Goal: Task Accomplishment & Management: Complete application form

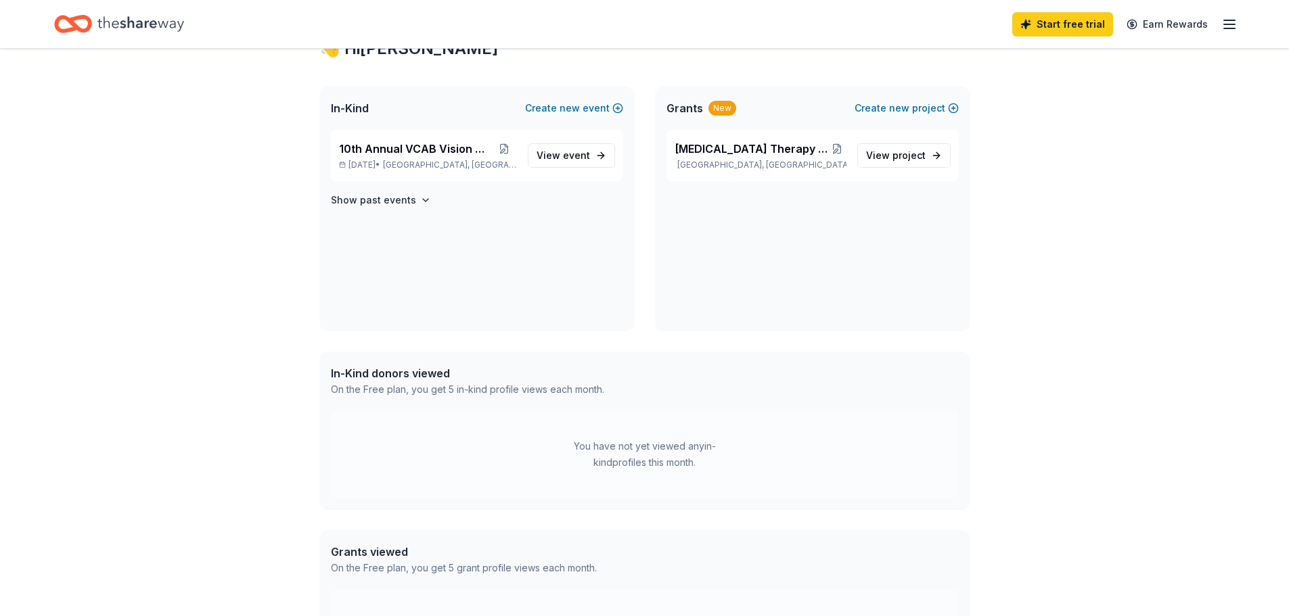
scroll to position [271, 0]
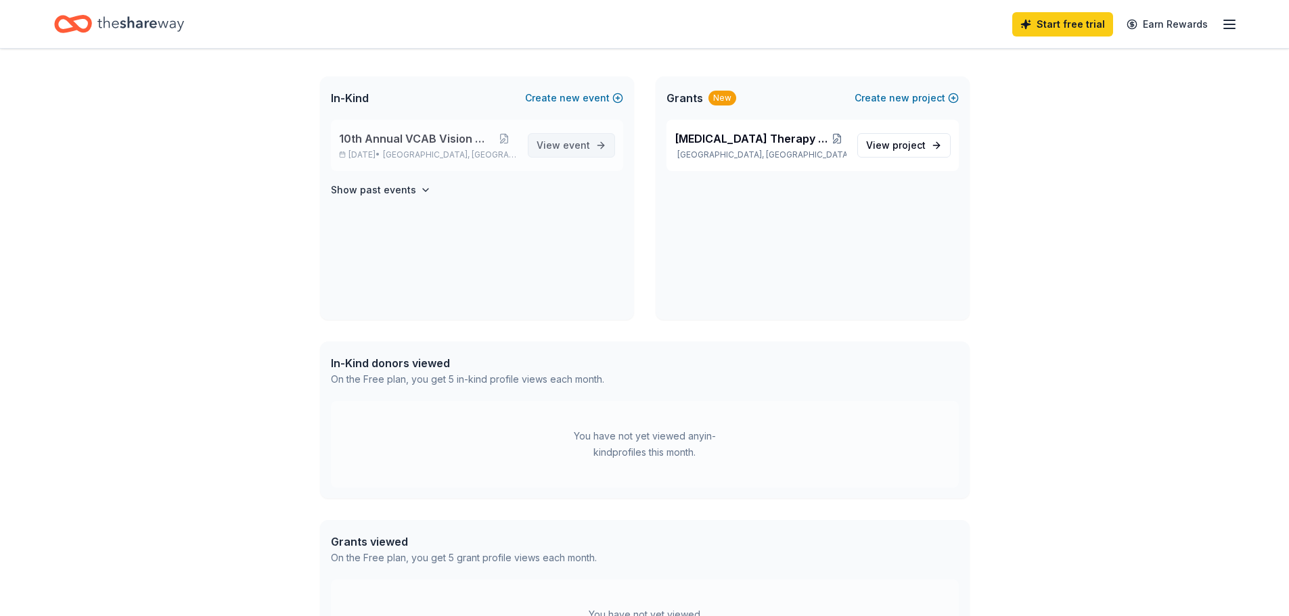
click at [569, 143] on span "event" at bounding box center [576, 145] width 27 height 12
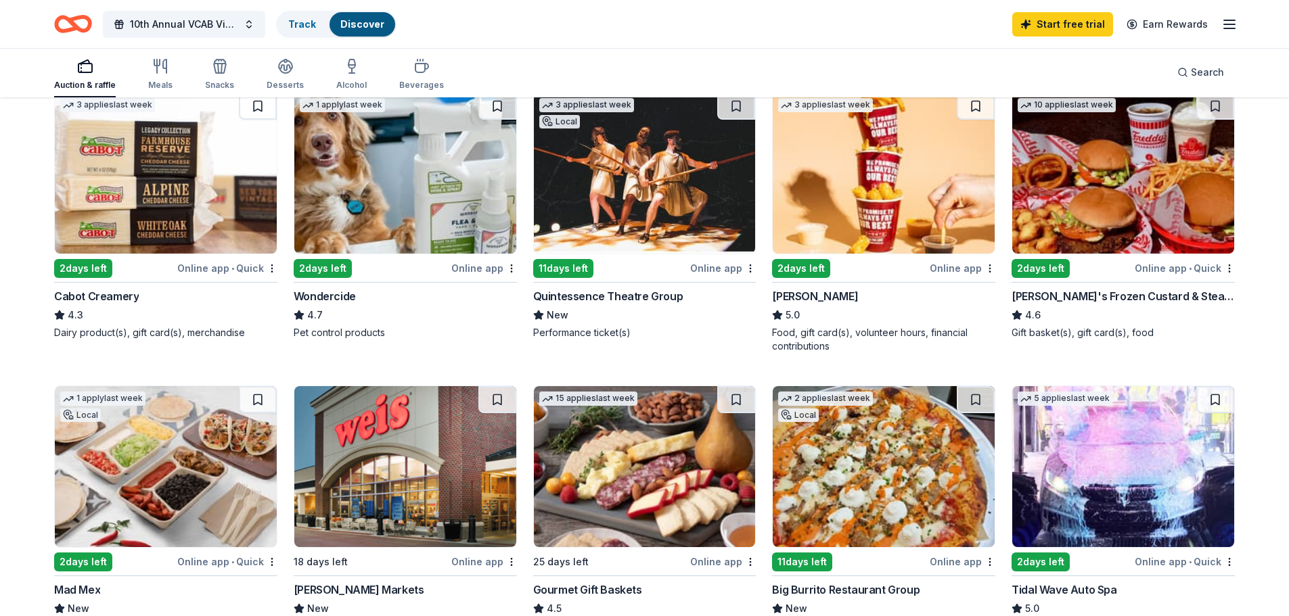
scroll to position [812, 0]
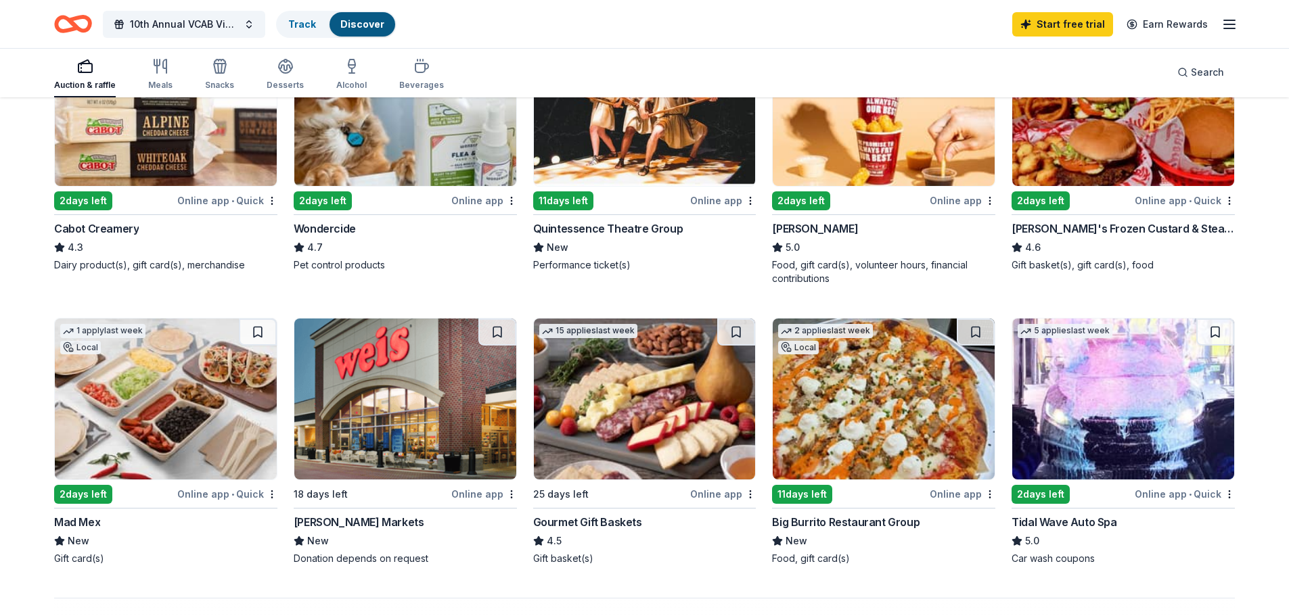
click at [985, 206] on div "Online app" at bounding box center [963, 200] width 66 height 17
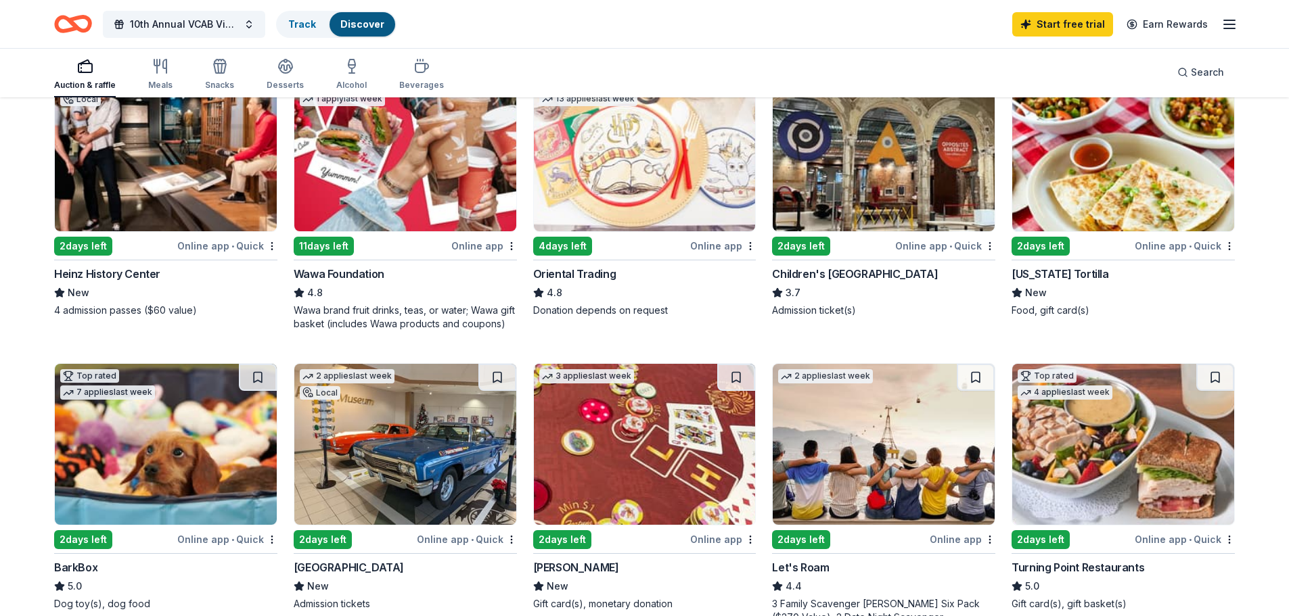
scroll to position [186, 0]
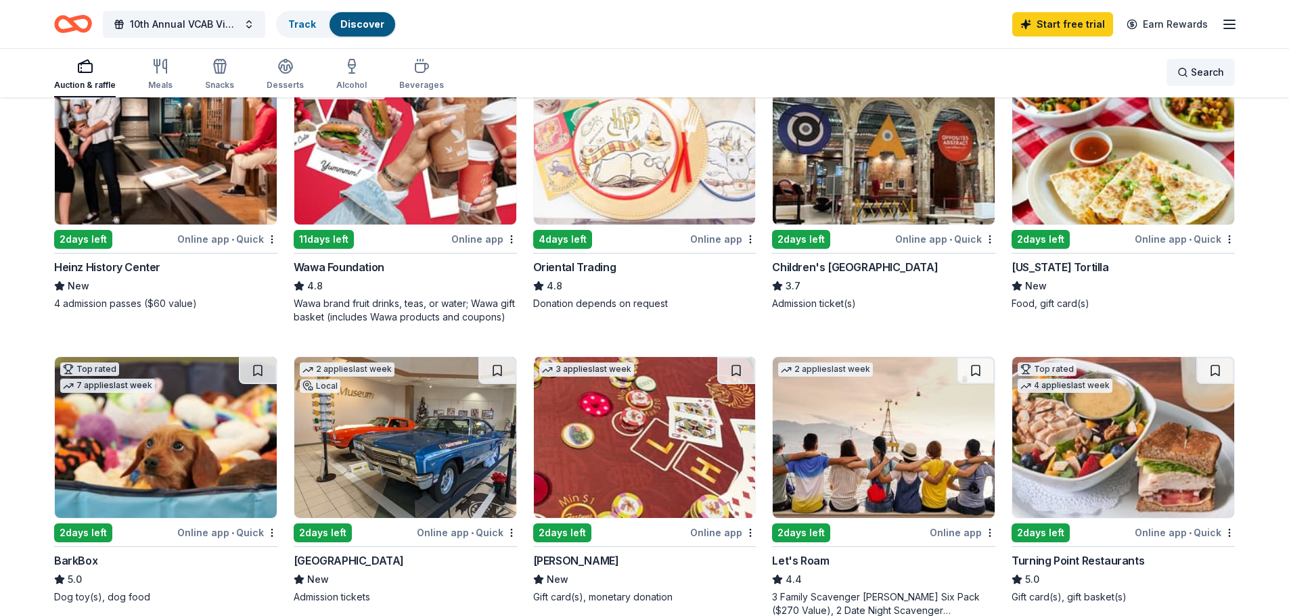
click at [1190, 70] on div "Search" at bounding box center [1200, 72] width 47 height 16
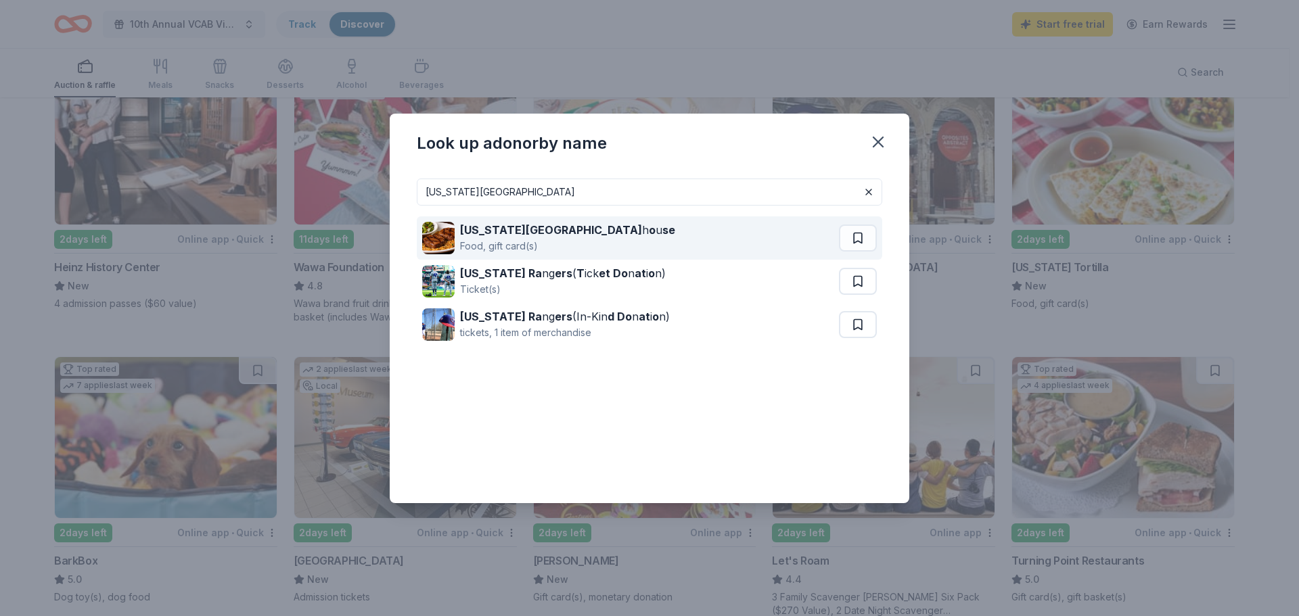
type input "texas road"
click at [507, 230] on strong "Texas Road" at bounding box center [551, 230] width 182 height 14
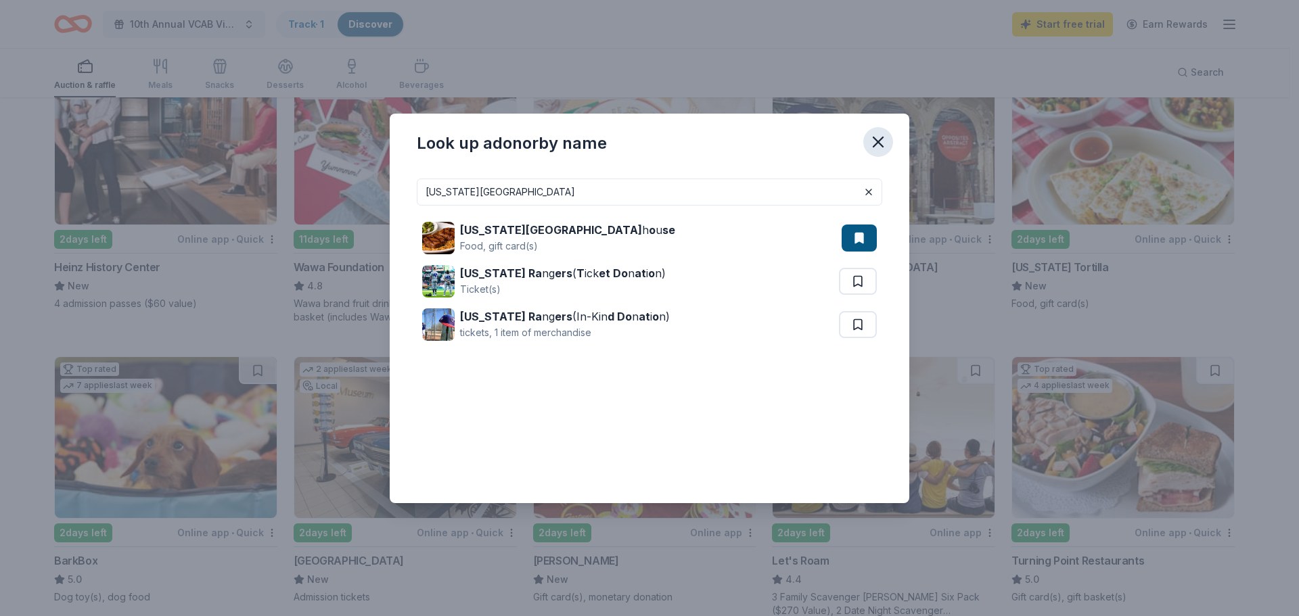
click at [874, 137] on icon "button" at bounding box center [878, 141] width 9 height 9
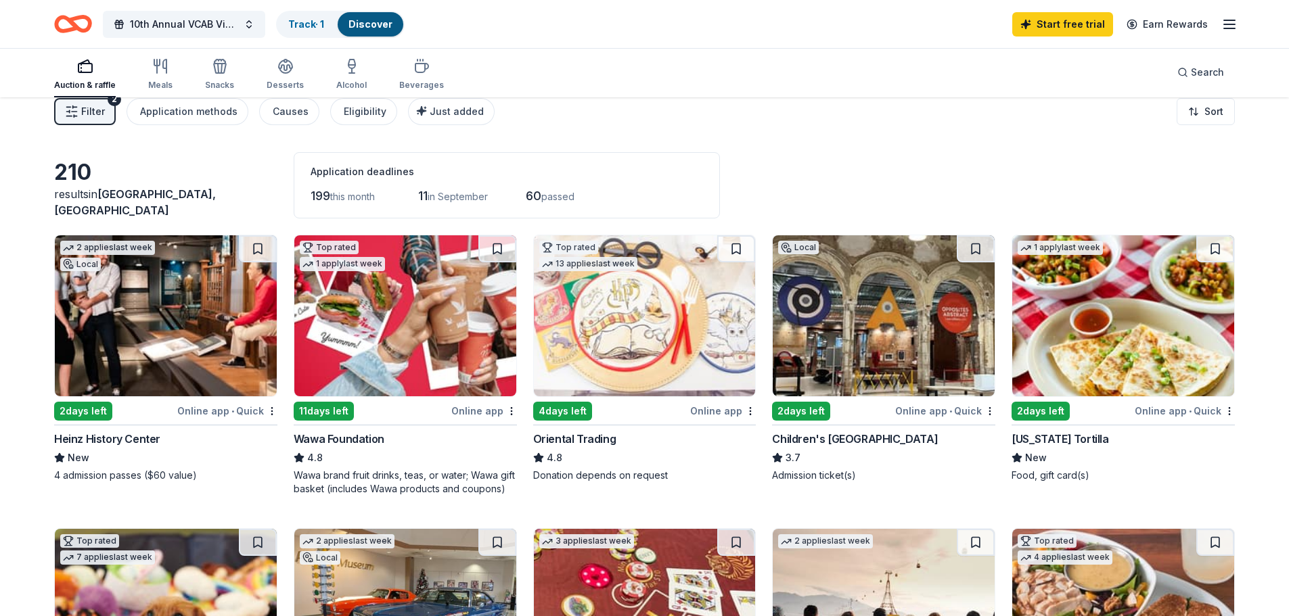
scroll to position [0, 0]
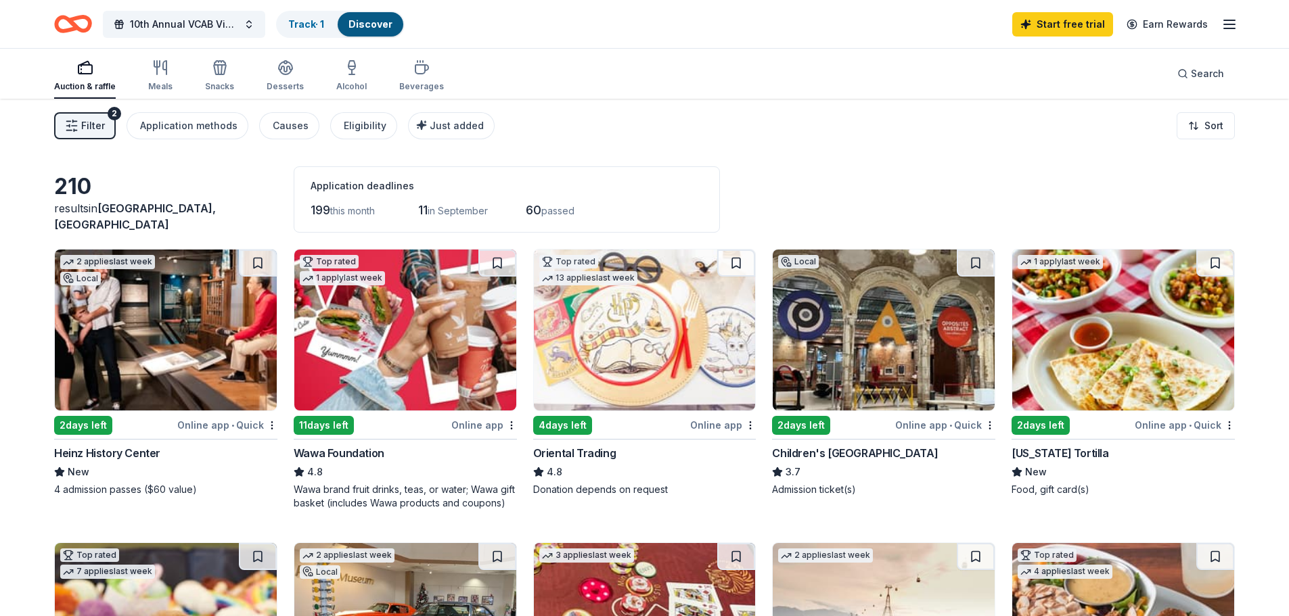
click at [67, 423] on div "2 days left" at bounding box center [83, 425] width 58 height 19
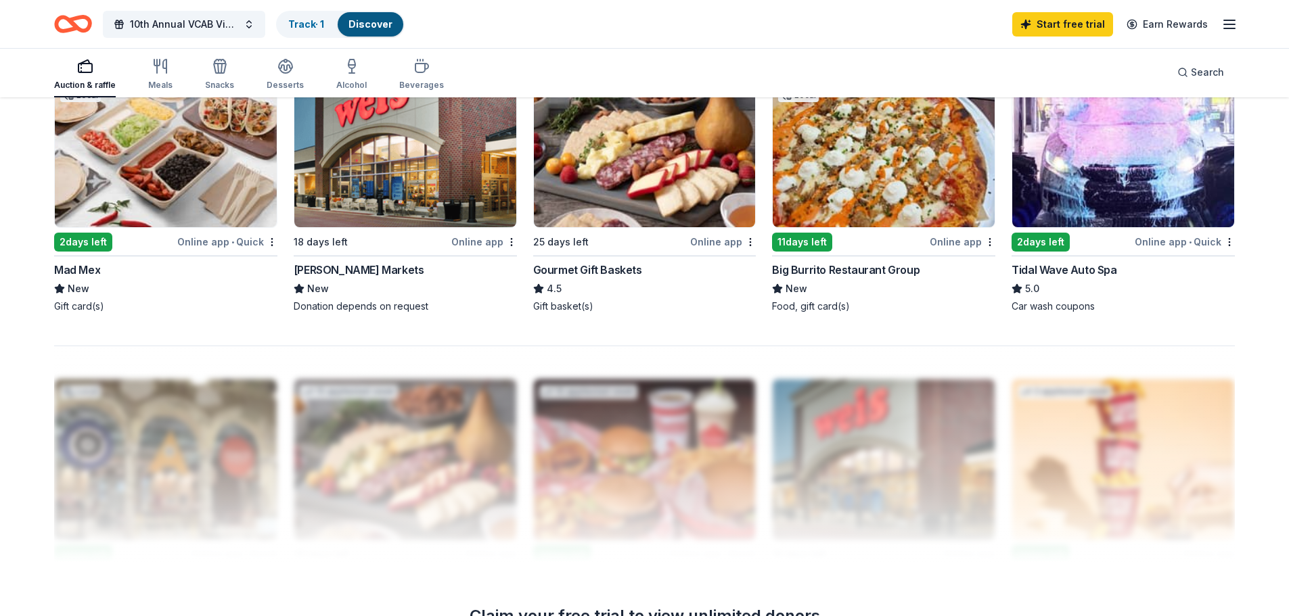
scroll to position [1083, 0]
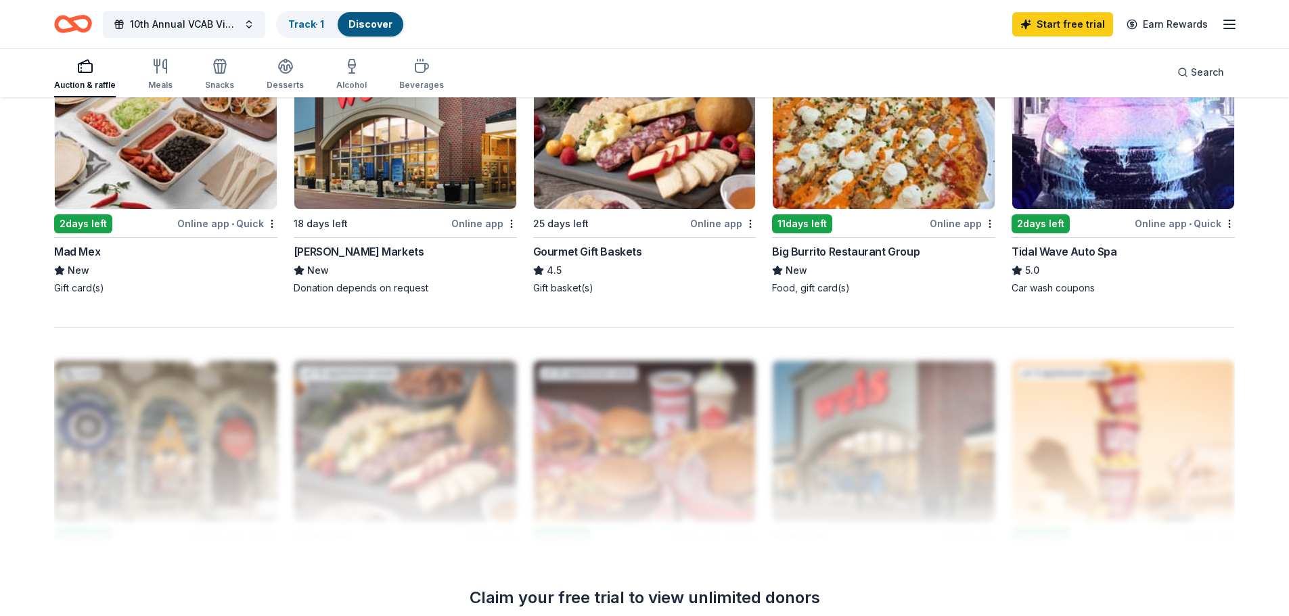
click at [574, 249] on div "Gourmet Gift Baskets" at bounding box center [587, 252] width 109 height 16
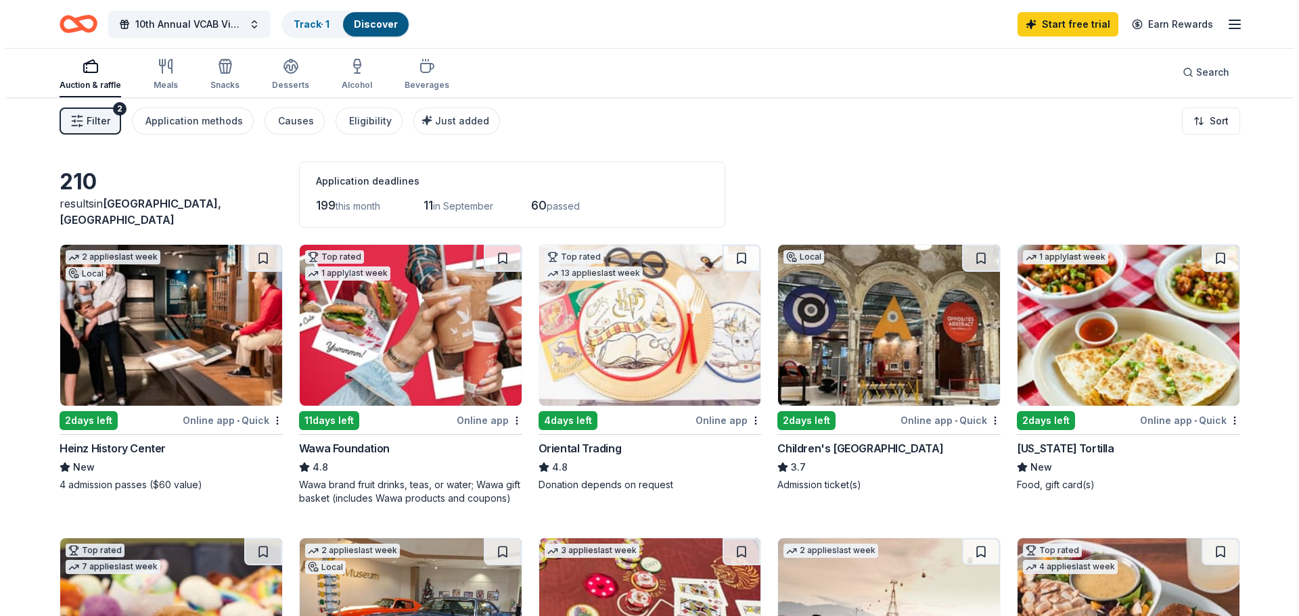
scroll to position [0, 0]
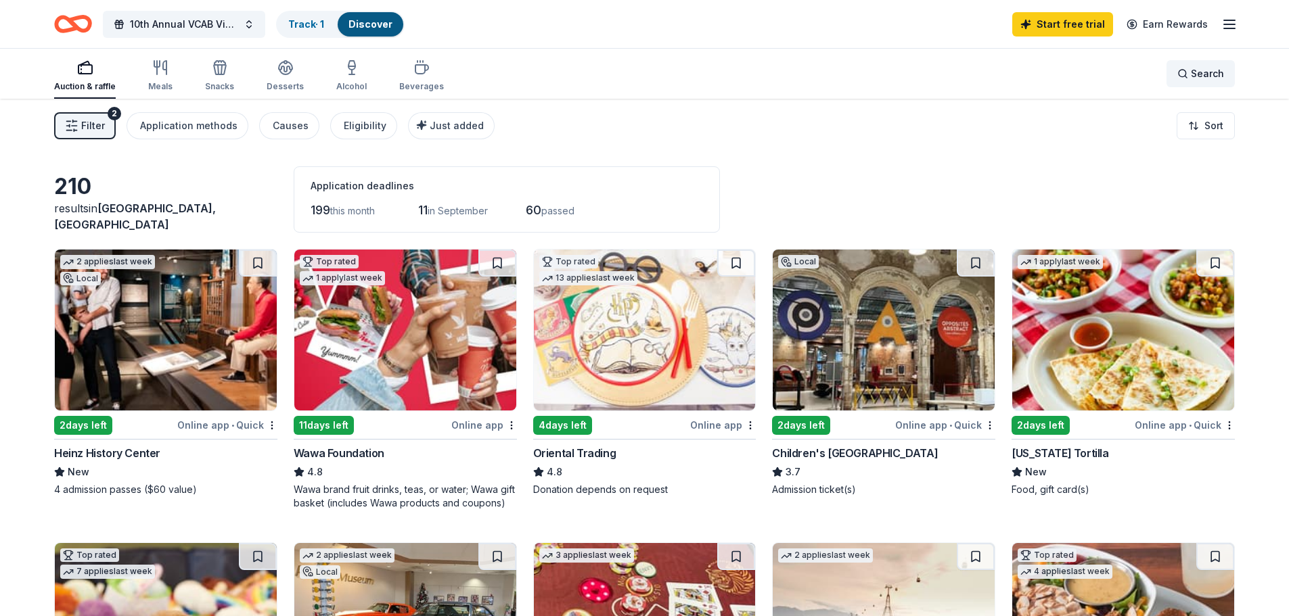
click at [1182, 77] on div "Search" at bounding box center [1200, 74] width 47 height 16
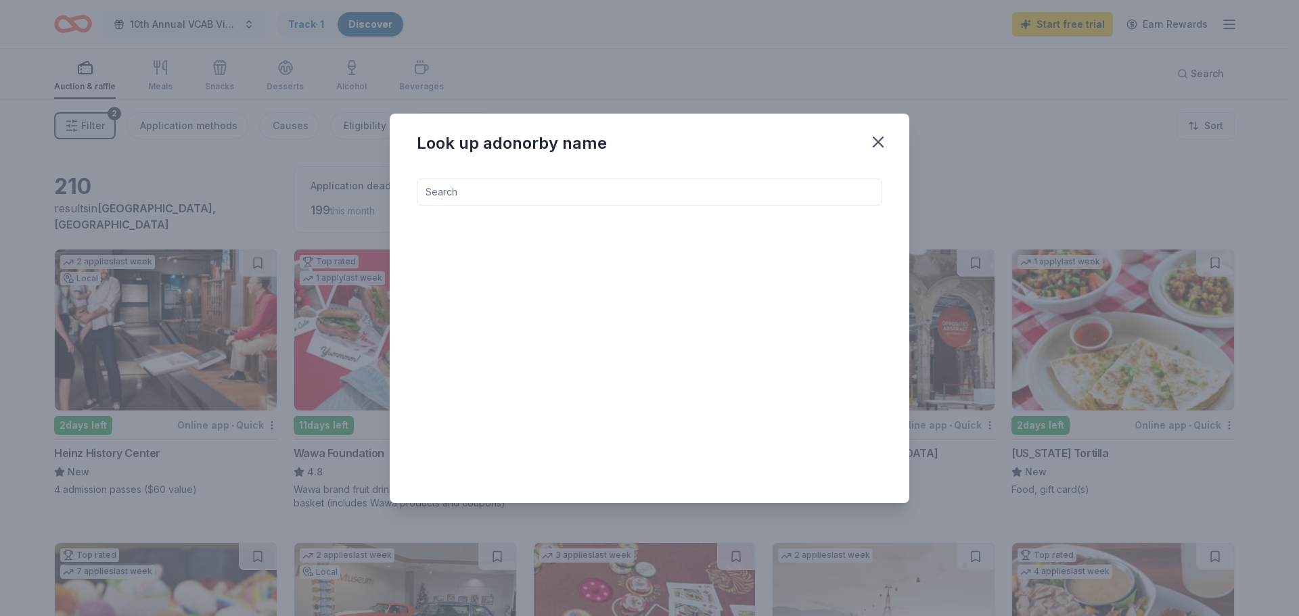
click at [455, 191] on input at bounding box center [650, 192] width 466 height 27
type input "s"
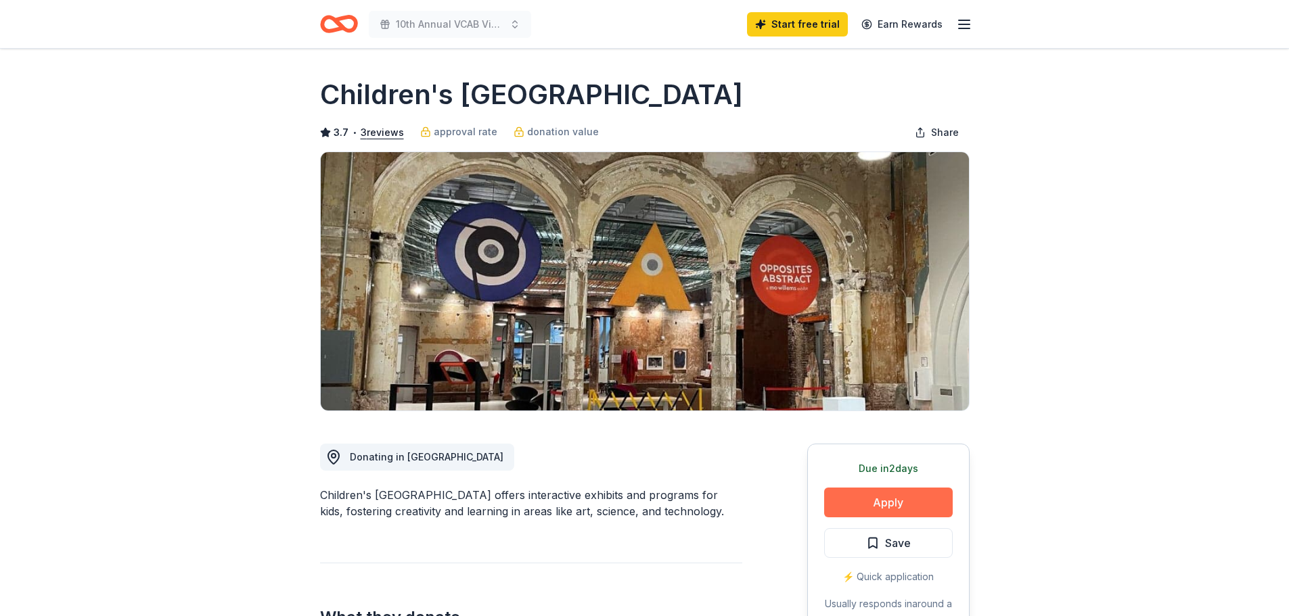
click at [876, 507] on button "Apply" at bounding box center [888, 503] width 129 height 30
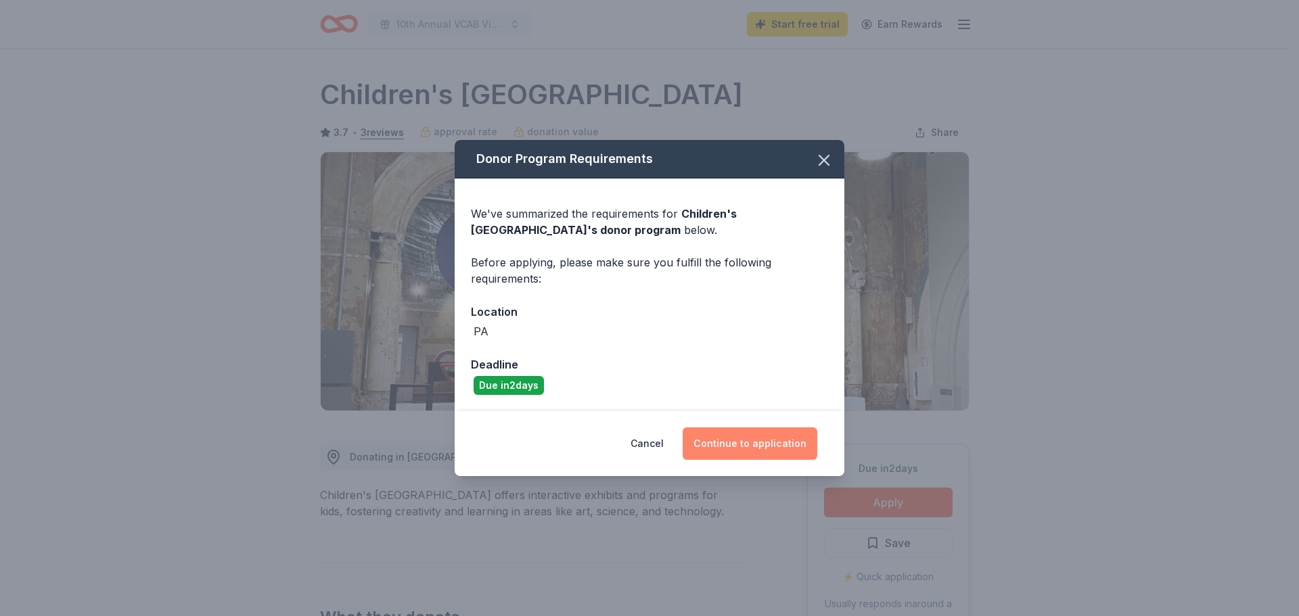
click at [769, 443] on button "Continue to application" at bounding box center [750, 444] width 135 height 32
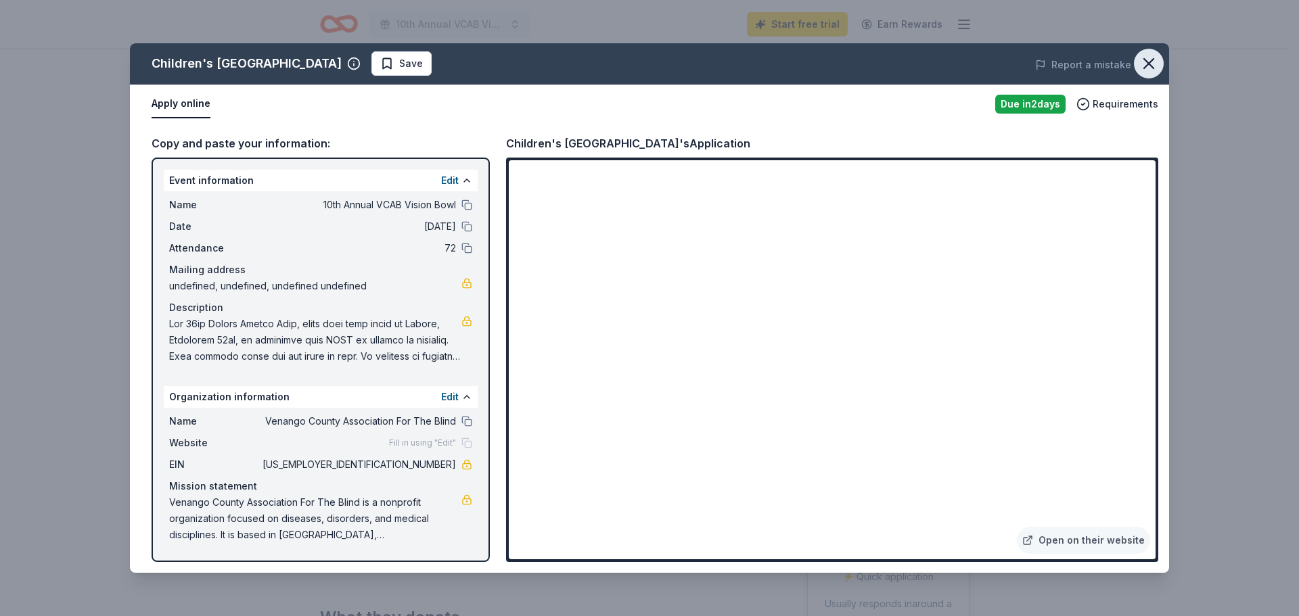
click at [1150, 58] on icon "button" at bounding box center [1148, 63] width 19 height 19
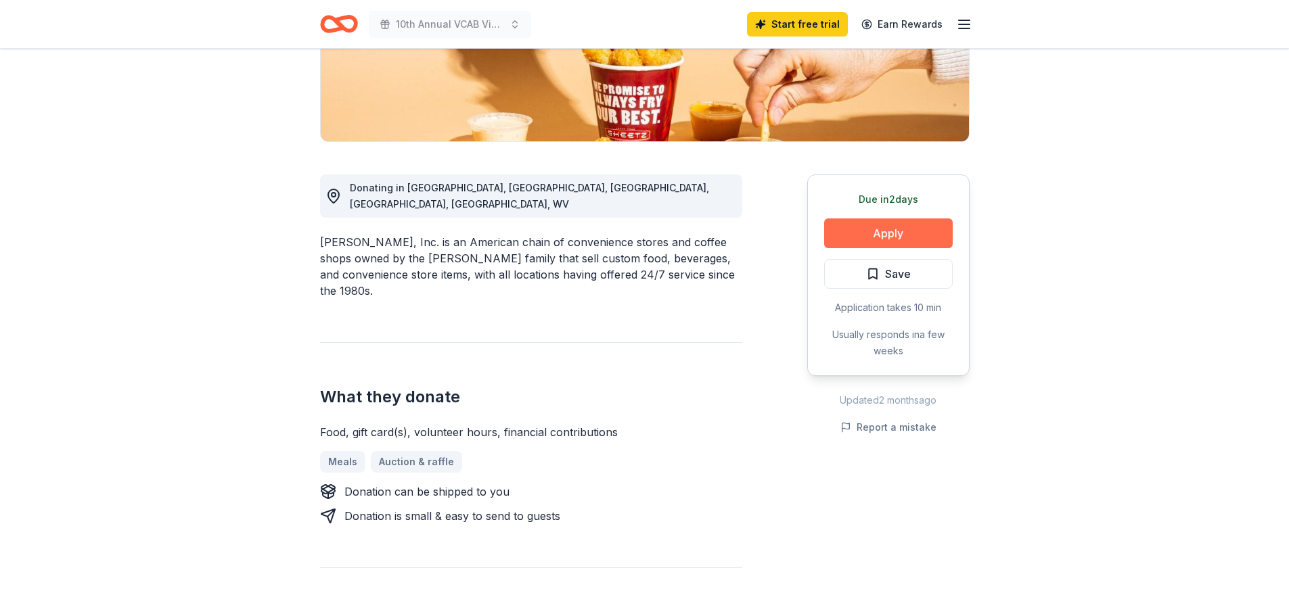
scroll to position [271, 0]
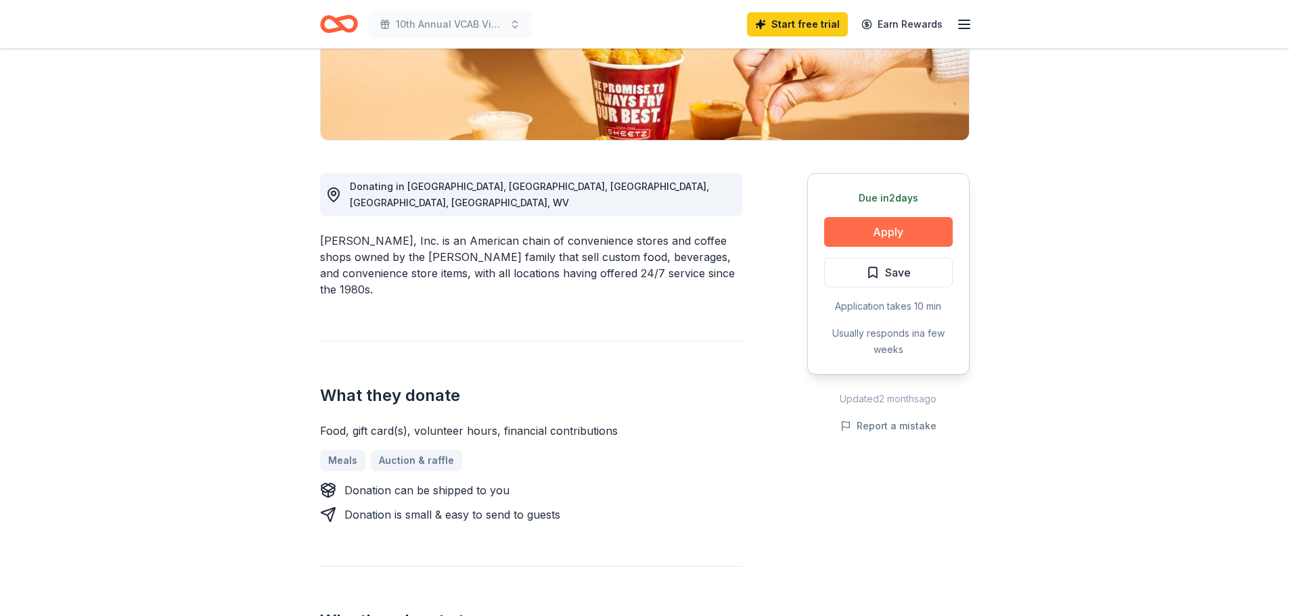
click at [876, 235] on button "Apply" at bounding box center [888, 232] width 129 height 30
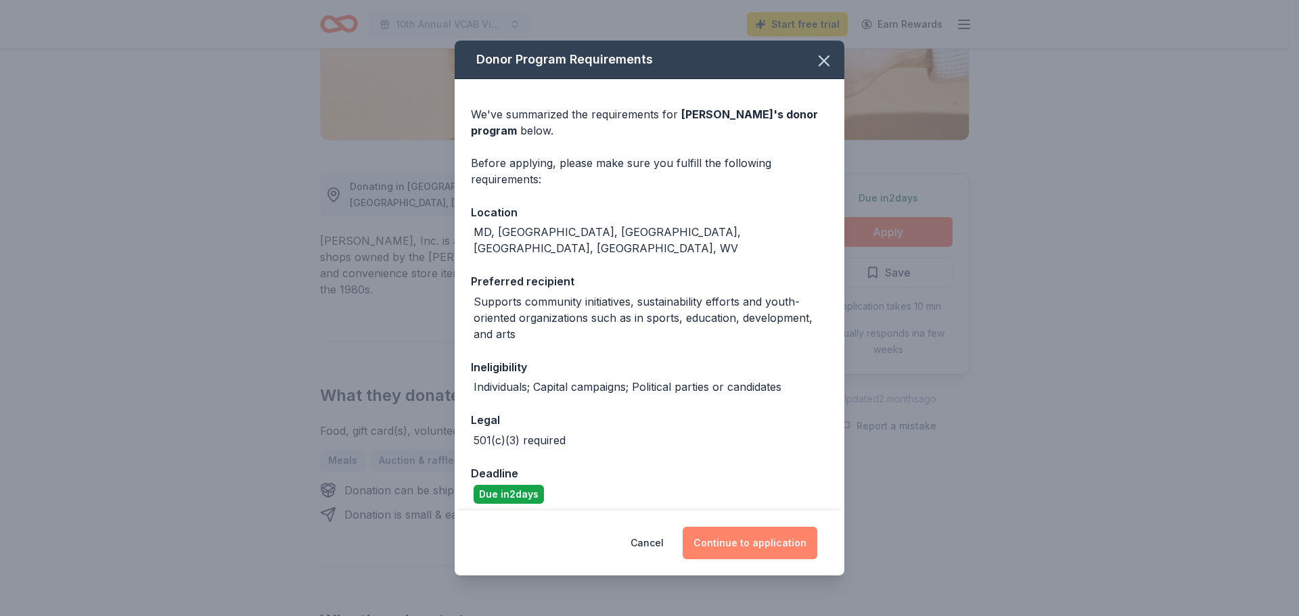
click at [754, 537] on button "Continue to application" at bounding box center [750, 543] width 135 height 32
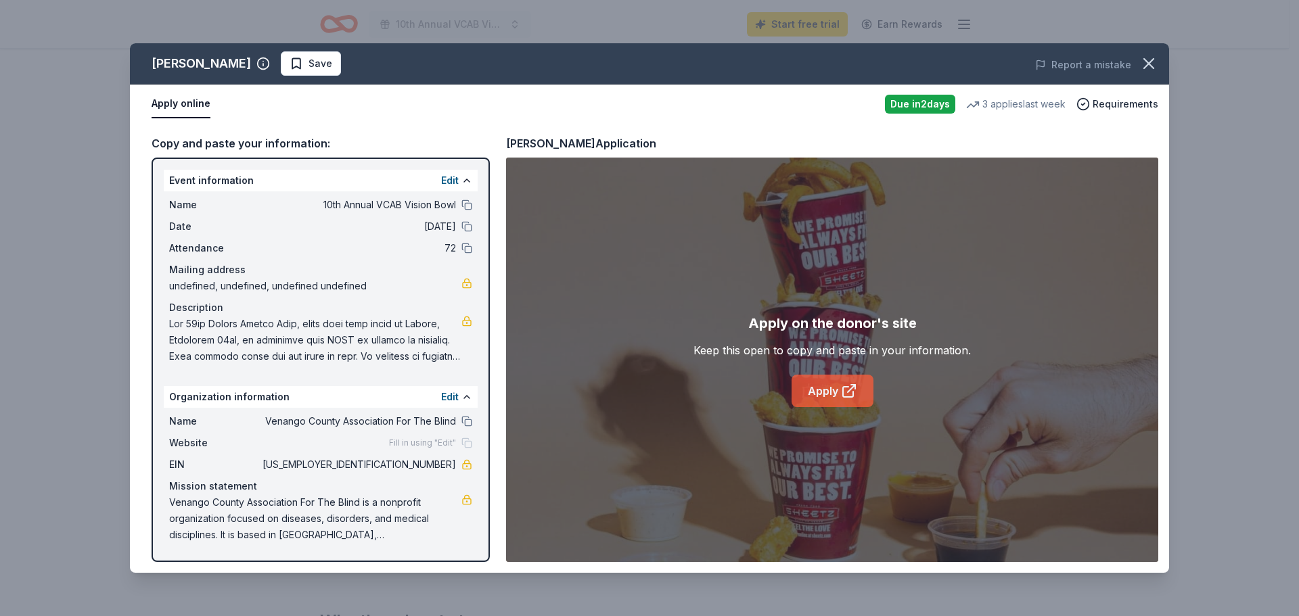
click at [825, 387] on link "Apply" at bounding box center [833, 391] width 82 height 32
click at [1150, 66] on icon "button" at bounding box center [1148, 63] width 19 height 19
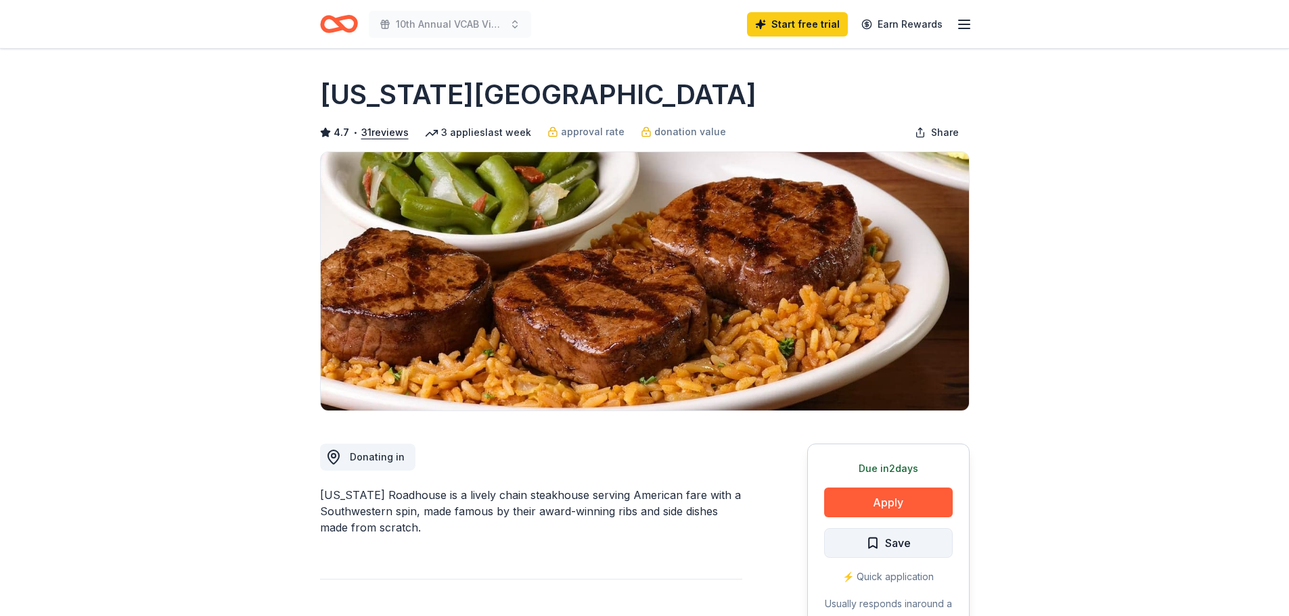
click at [876, 540] on span "Save" at bounding box center [888, 544] width 45 height 18
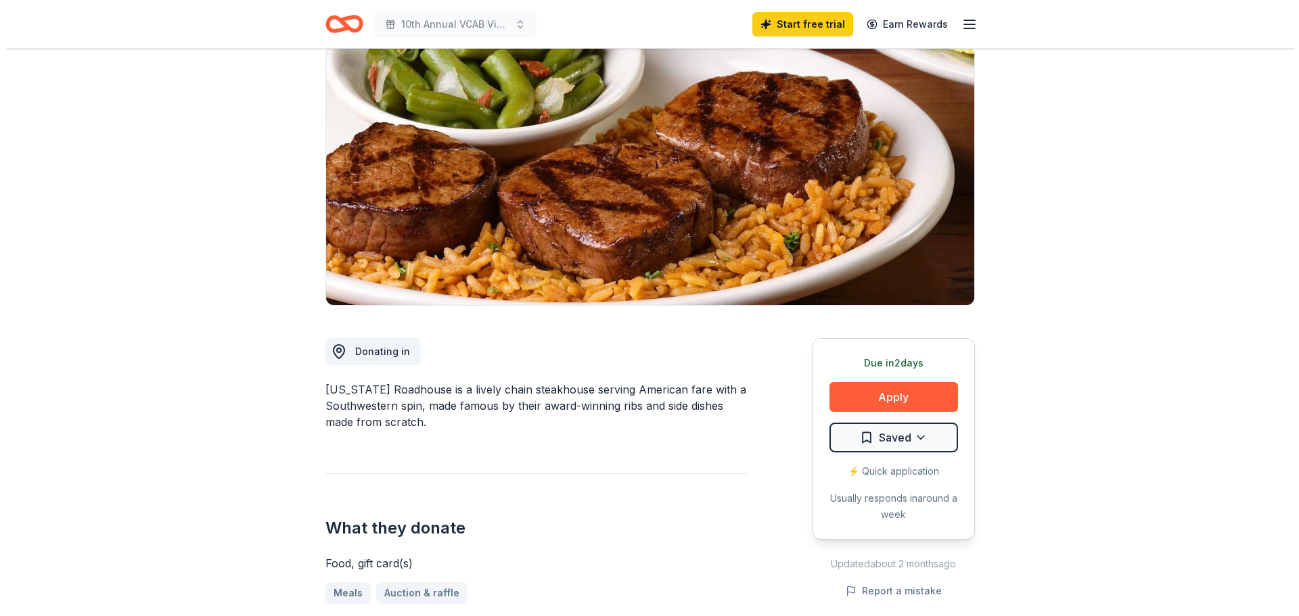
scroll to position [135, 0]
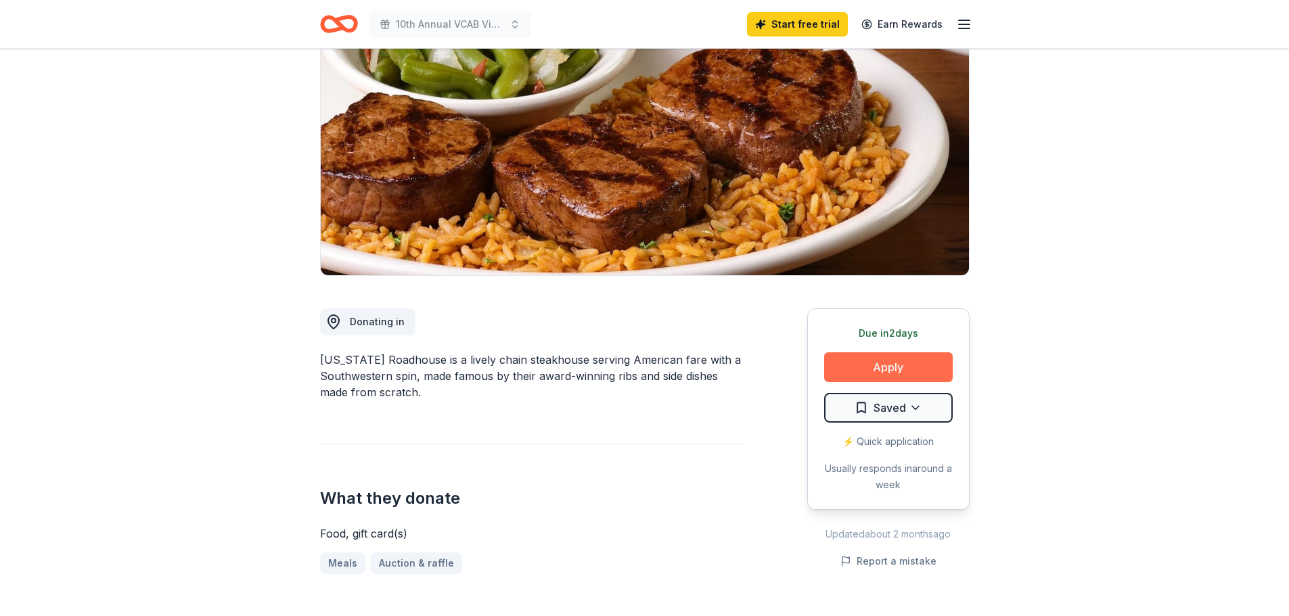
click at [874, 365] on button "Apply" at bounding box center [888, 368] width 129 height 30
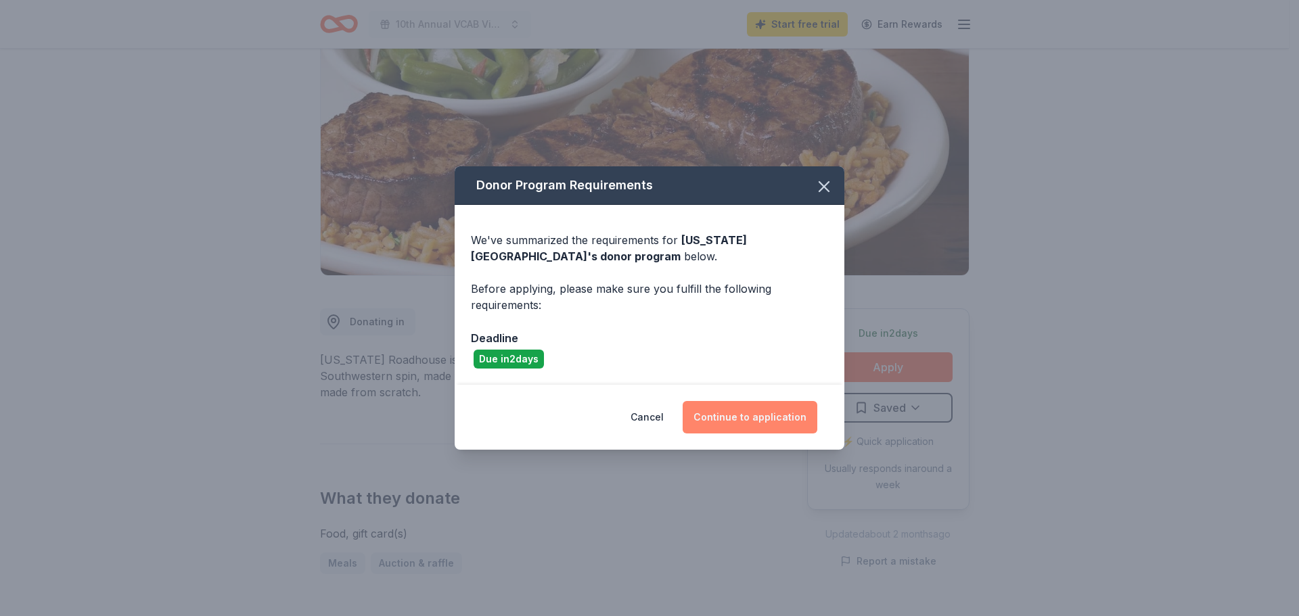
click at [754, 420] on button "Continue to application" at bounding box center [750, 417] width 135 height 32
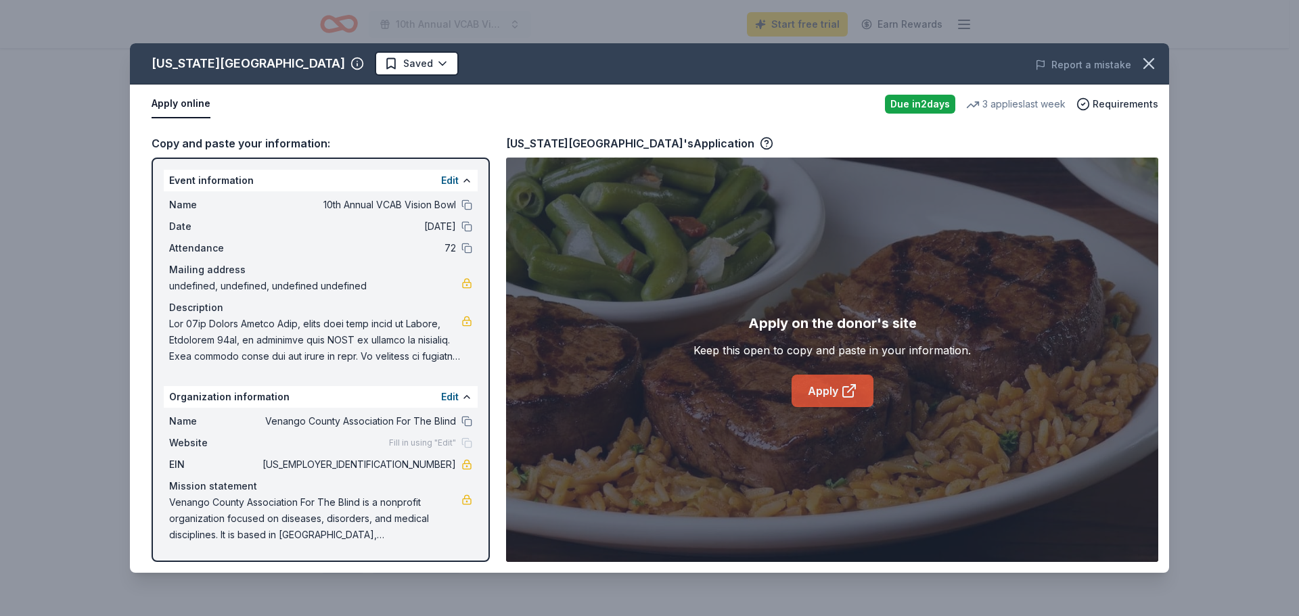
click at [823, 385] on link "Apply" at bounding box center [833, 391] width 82 height 32
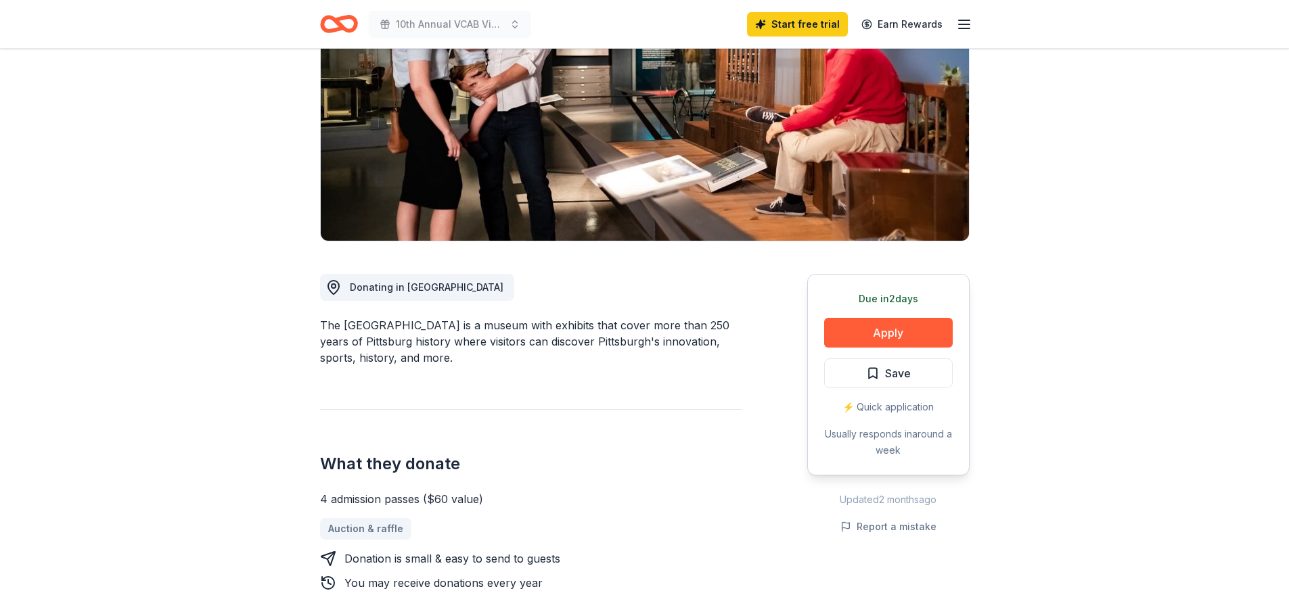
scroll to position [203, 0]
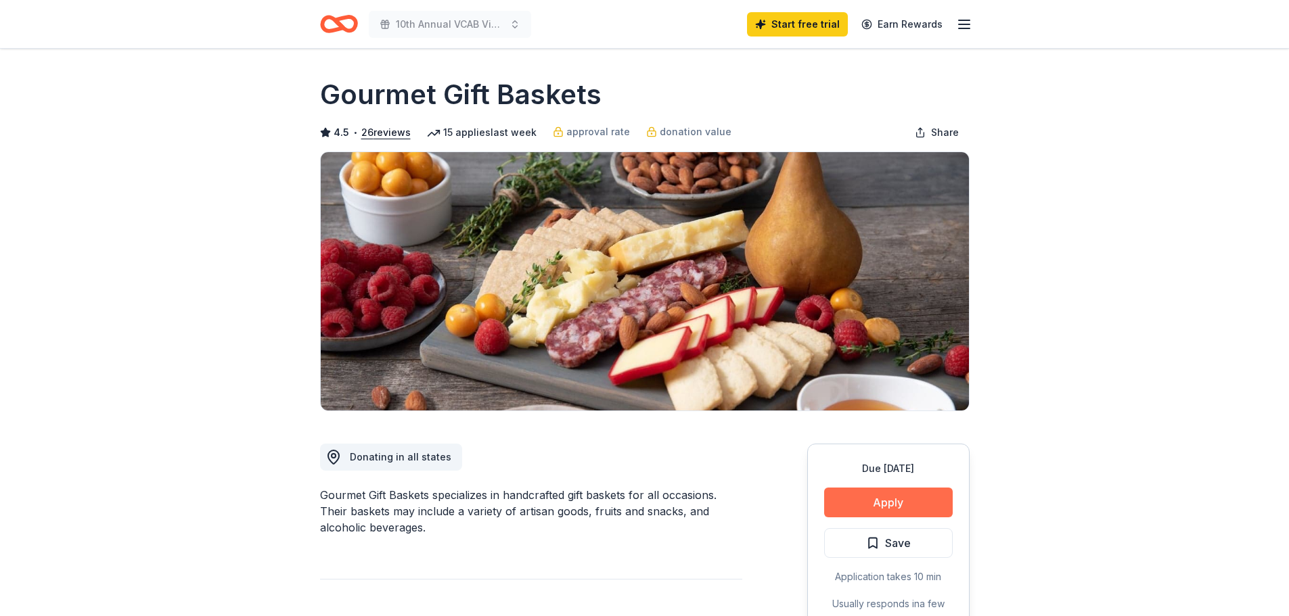
click at [890, 503] on button "Apply" at bounding box center [888, 503] width 129 height 30
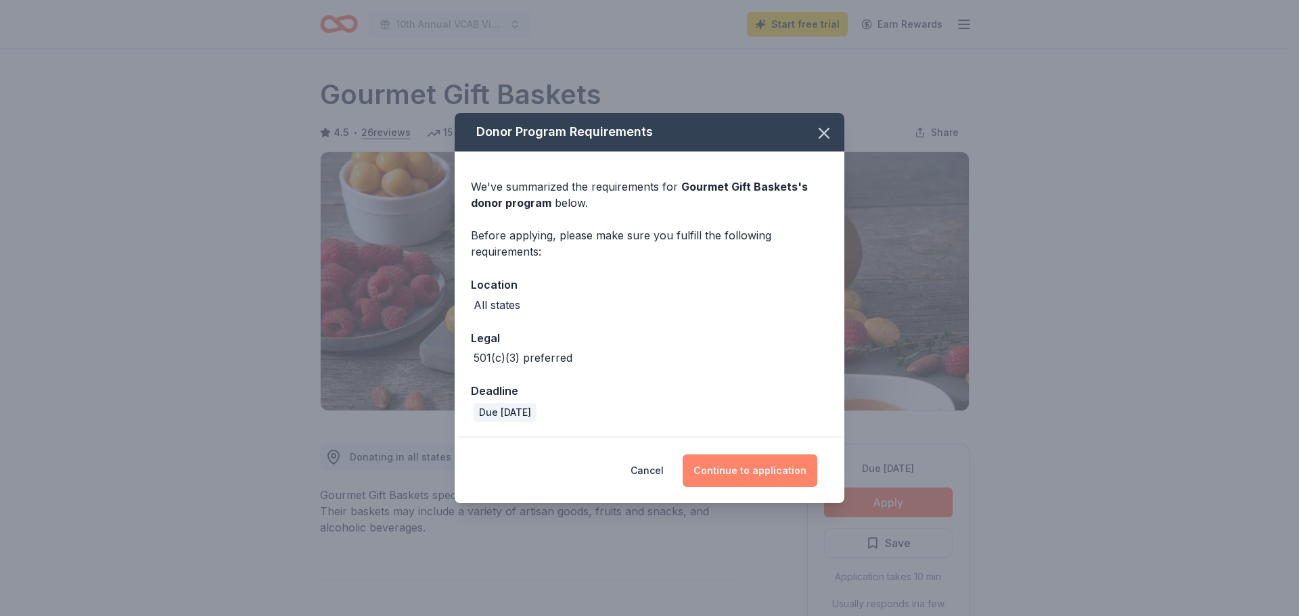
click at [758, 474] on button "Continue to application" at bounding box center [750, 471] width 135 height 32
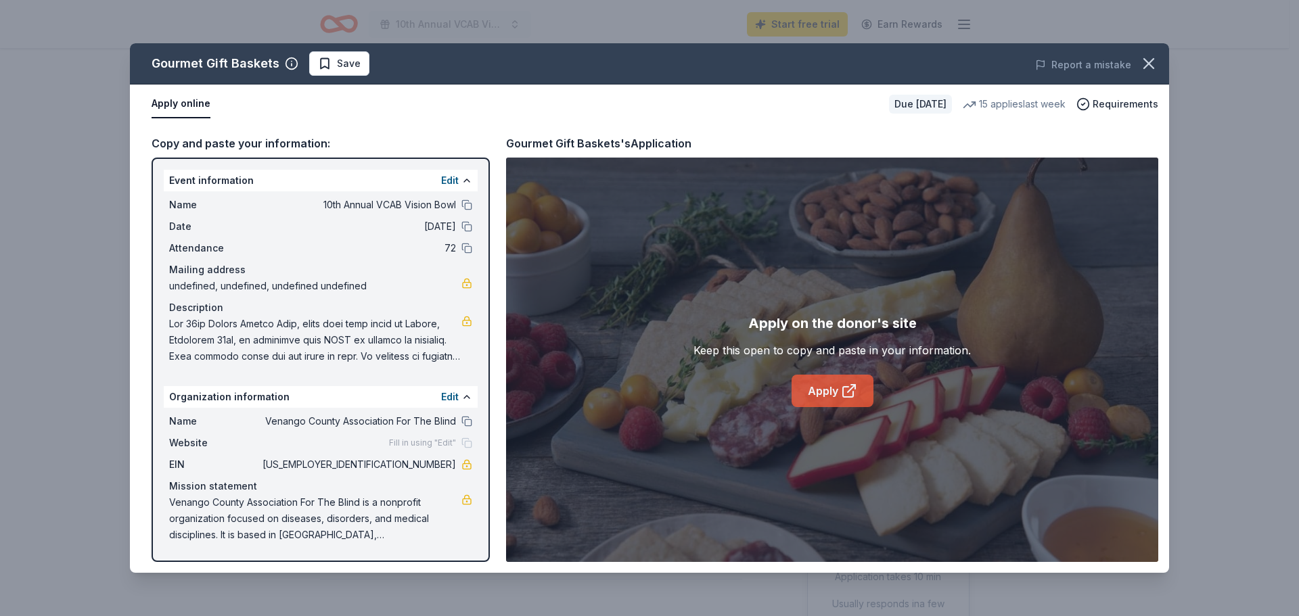
click at [830, 388] on link "Apply" at bounding box center [833, 391] width 82 height 32
